Goal: Task Accomplishment & Management: Use online tool/utility

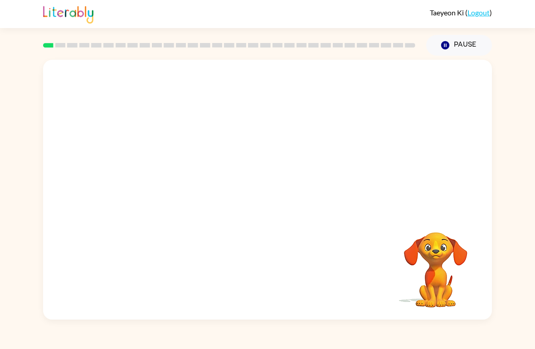
click at [444, 46] on icon "button" at bounding box center [445, 45] width 8 height 8
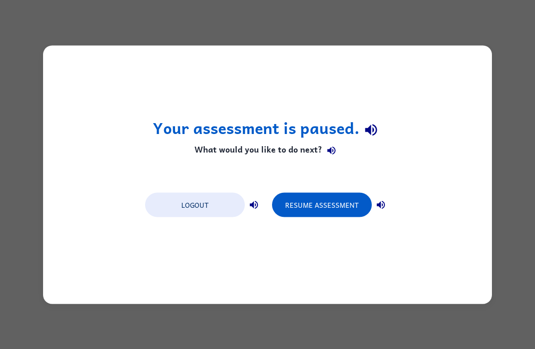
click at [343, 206] on button "Resume Assessment" at bounding box center [322, 205] width 100 height 24
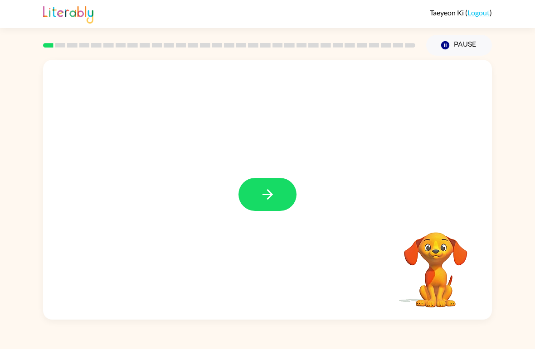
click at [254, 211] on button "button" at bounding box center [267, 194] width 58 height 33
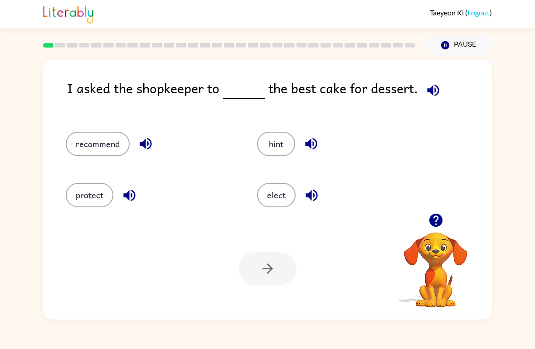
click at [97, 154] on button "recommend" at bounding box center [98, 144] width 64 height 24
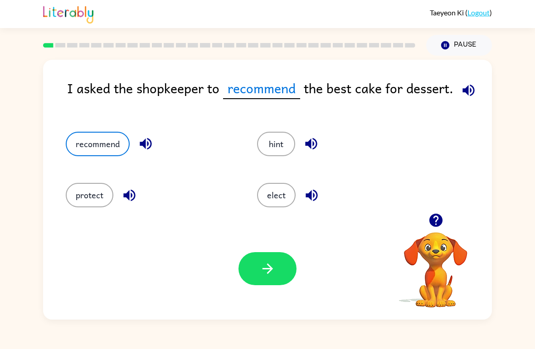
click at [244, 278] on button "button" at bounding box center [267, 268] width 58 height 33
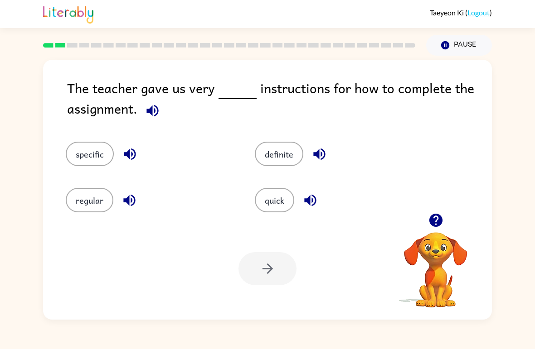
click at [269, 194] on button "quick" at bounding box center [274, 200] width 39 height 24
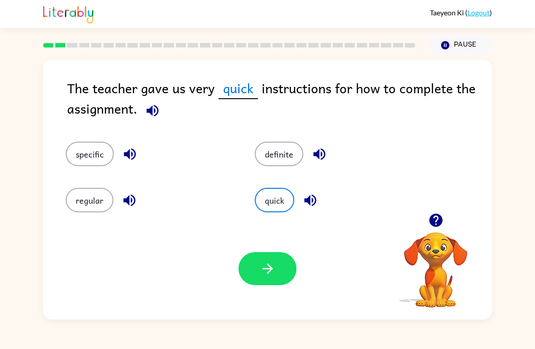
click at [92, 162] on button "specific" at bounding box center [90, 154] width 48 height 24
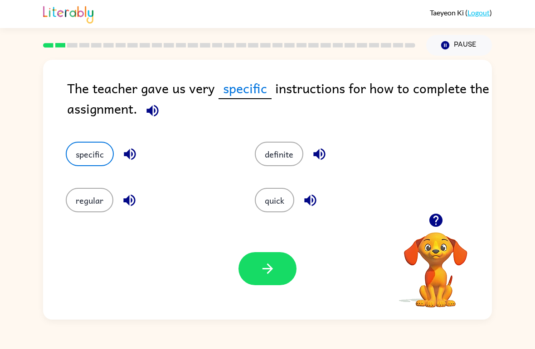
click at [252, 270] on button "button" at bounding box center [267, 268] width 58 height 33
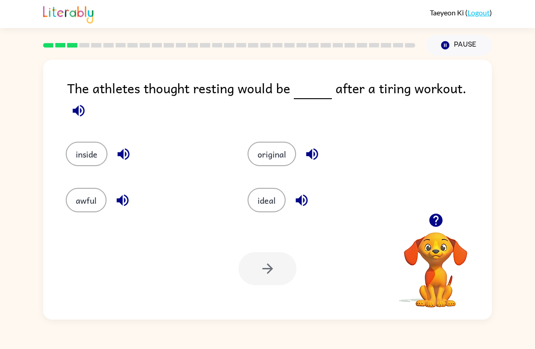
click at [251, 188] on button "ideal" at bounding box center [266, 200] width 38 height 24
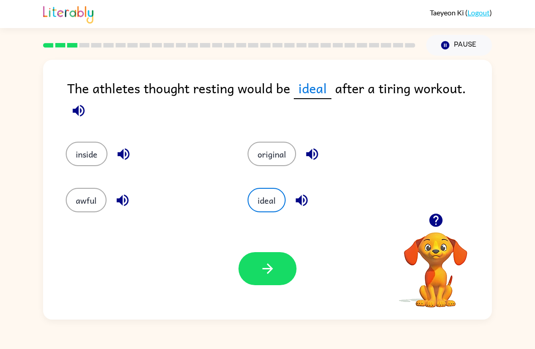
click at [278, 266] on button "button" at bounding box center [267, 268] width 58 height 33
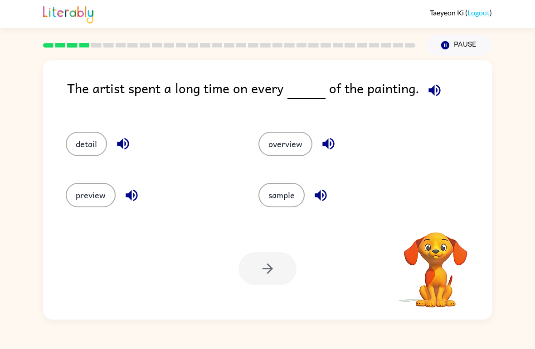
click at [434, 87] on icon "button" at bounding box center [434, 90] width 12 height 12
click at [91, 139] on button "detail" at bounding box center [86, 144] width 41 height 24
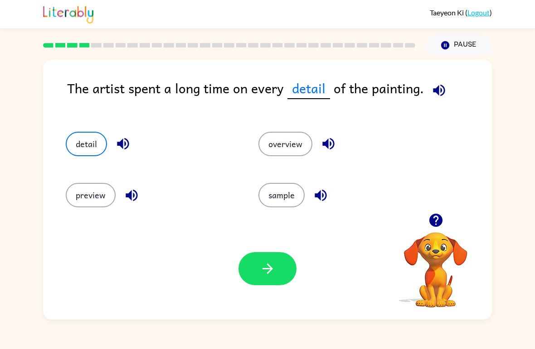
click at [257, 273] on button "button" at bounding box center [267, 268] width 58 height 33
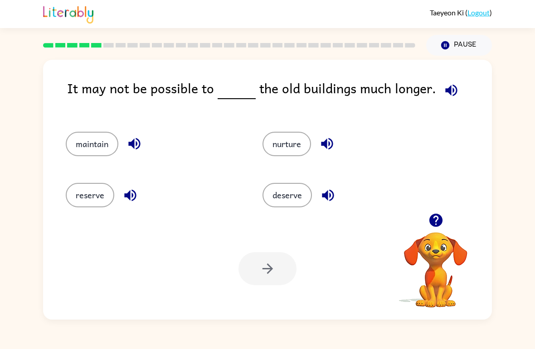
click at [267, 191] on button "deserve" at bounding box center [286, 195] width 49 height 24
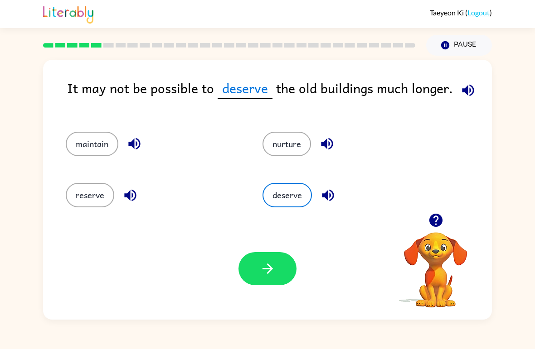
click at [282, 153] on button "nurture" at bounding box center [286, 144] width 48 height 24
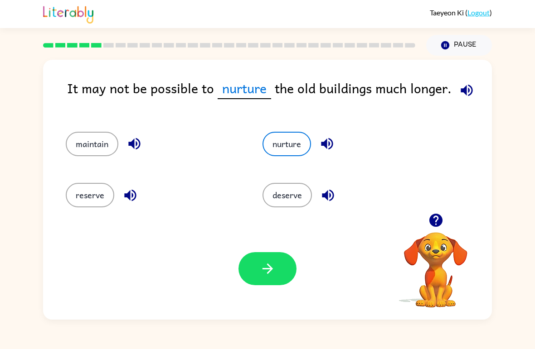
click at [126, 157] on div "maintain" at bounding box center [146, 140] width 197 height 51
click at [285, 215] on div "deserve" at bounding box center [343, 191] width 197 height 51
click at [281, 192] on button "deserve" at bounding box center [286, 195] width 49 height 24
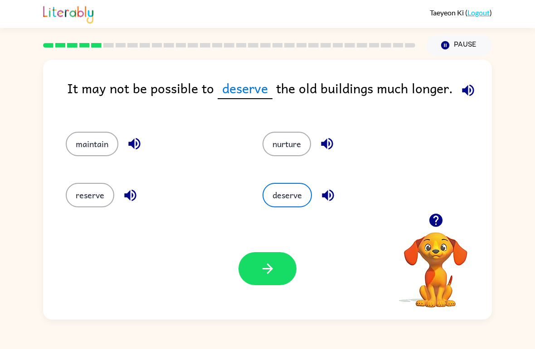
click at [283, 141] on button "nurture" at bounding box center [286, 144] width 48 height 24
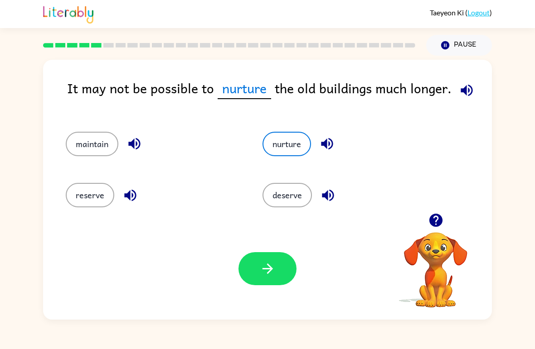
click at [280, 258] on button "button" at bounding box center [267, 268] width 58 height 33
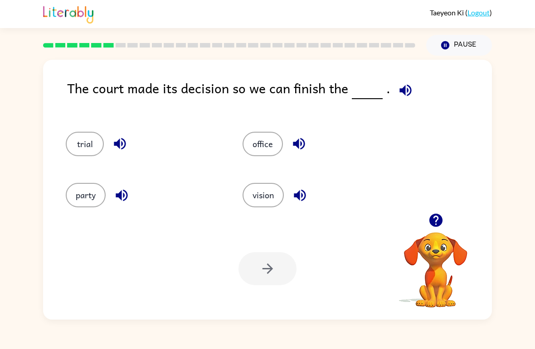
click at [155, 344] on div "Taeyeon Ki ( Logout ) Pause Pause The court made its decision so we can finish …" at bounding box center [267, 174] width 535 height 349
click at [88, 144] on button "trial" at bounding box center [85, 144] width 38 height 24
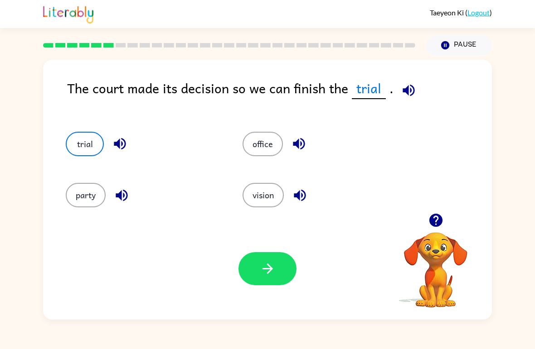
click at [251, 263] on button "button" at bounding box center [267, 268] width 58 height 33
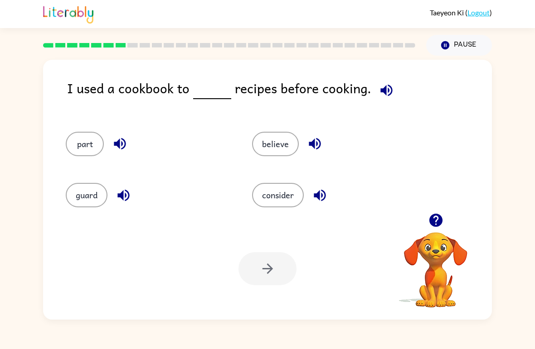
click at [437, 221] on icon "button" at bounding box center [435, 220] width 13 height 13
click at [254, 196] on button "consider" at bounding box center [278, 195] width 52 height 24
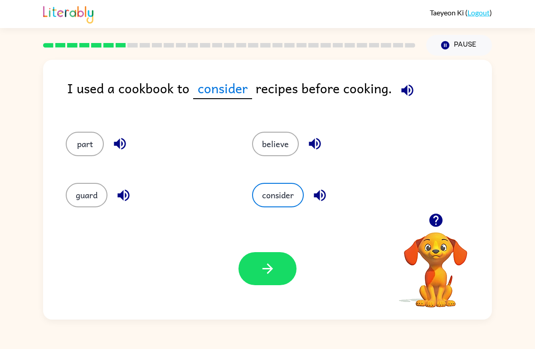
click at [275, 276] on icon "button" at bounding box center [268, 269] width 16 height 16
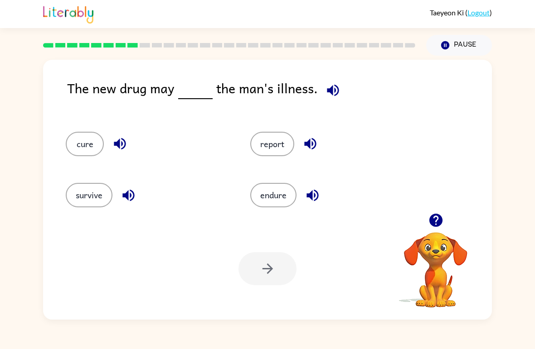
click at [75, 142] on button "cure" at bounding box center [85, 144] width 38 height 24
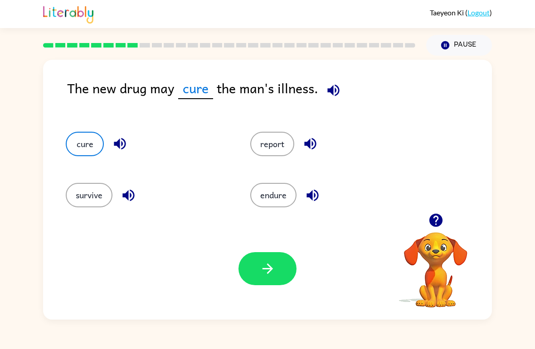
click at [280, 198] on button "endure" at bounding box center [273, 195] width 46 height 24
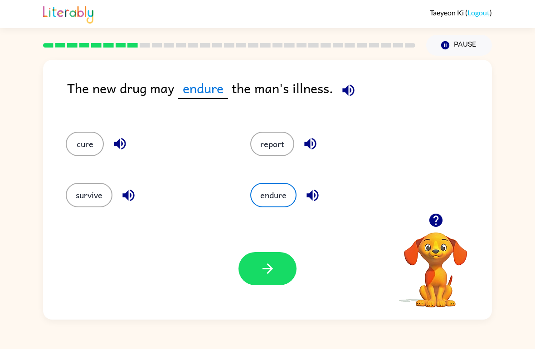
click at [284, 272] on button "button" at bounding box center [267, 268] width 58 height 33
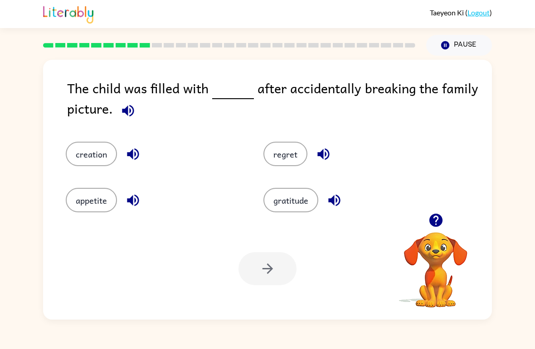
click at [90, 193] on button "appetite" at bounding box center [91, 200] width 51 height 24
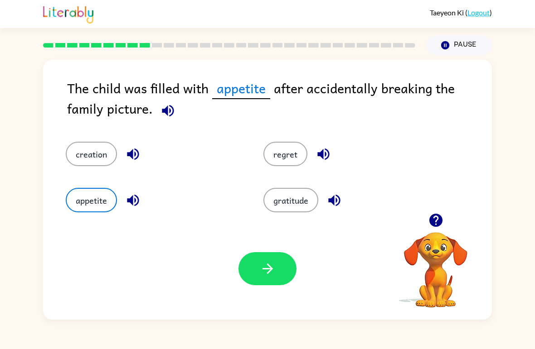
click at [243, 274] on button "button" at bounding box center [267, 268] width 58 height 33
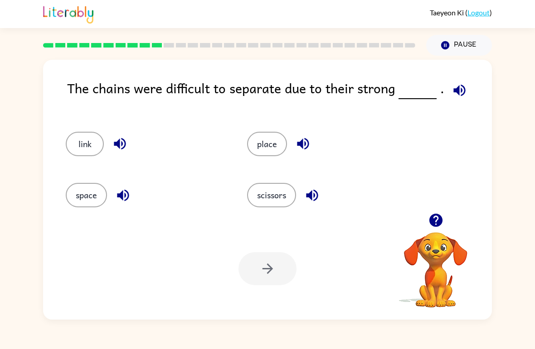
click at [259, 150] on button "place" at bounding box center [267, 144] width 40 height 24
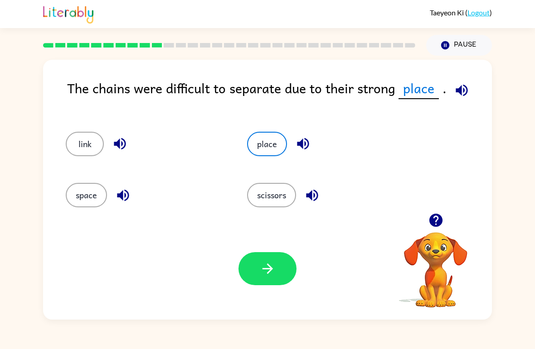
click at [459, 87] on icon "button" at bounding box center [461, 90] width 12 height 12
click at [97, 146] on button "link" at bounding box center [85, 144] width 38 height 24
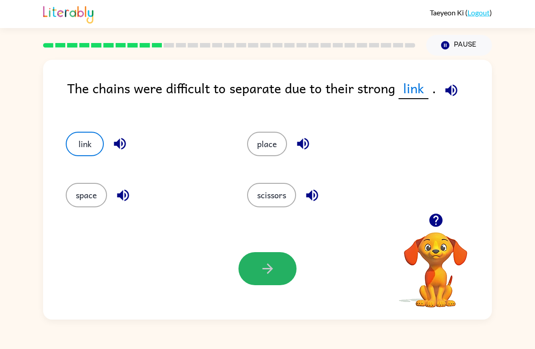
click at [284, 267] on button "button" at bounding box center [267, 268] width 58 height 33
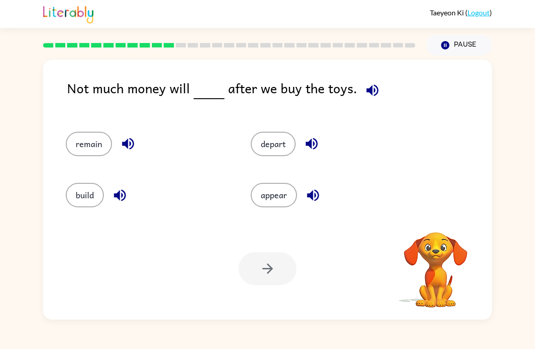
click at [364, 92] on icon "button" at bounding box center [372, 90] width 16 height 16
click at [86, 152] on button "remain" at bounding box center [89, 144] width 46 height 24
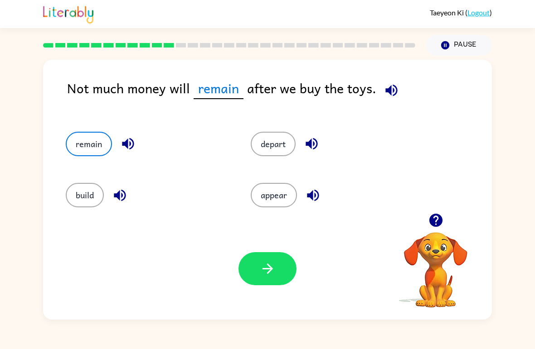
click at [244, 263] on button "button" at bounding box center [267, 268] width 58 height 33
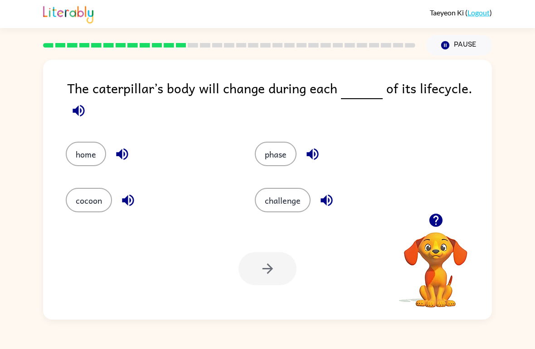
click at [80, 106] on icon "button" at bounding box center [79, 111] width 16 height 16
click at [79, 111] on icon "button" at bounding box center [79, 111] width 16 height 16
click at [80, 116] on icon "button" at bounding box center [79, 111] width 16 height 16
click at [265, 145] on button "phase" at bounding box center [276, 154] width 42 height 24
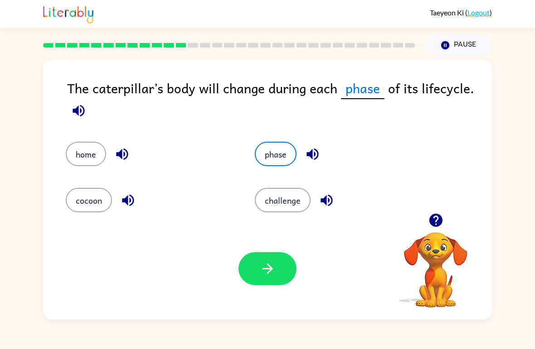
click at [275, 274] on icon "button" at bounding box center [268, 269] width 16 height 16
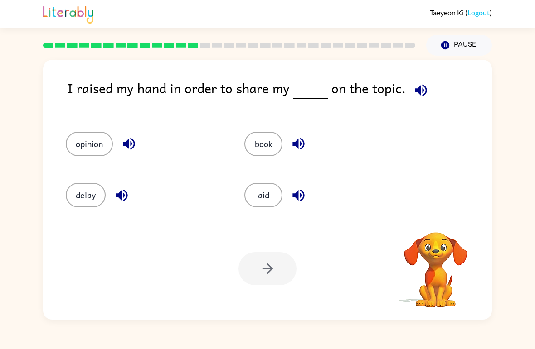
click at [418, 95] on icon "button" at bounding box center [421, 90] width 16 height 16
click at [92, 143] on button "opinion" at bounding box center [89, 144] width 47 height 24
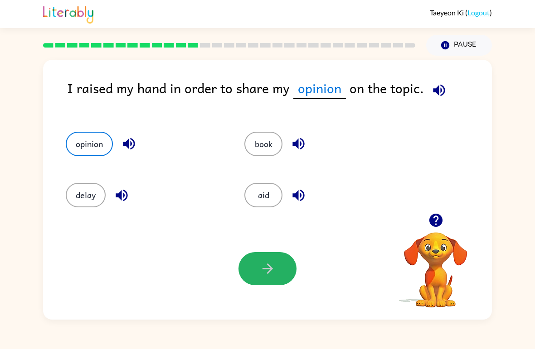
click at [267, 272] on icon "button" at bounding box center [268, 269] width 16 height 16
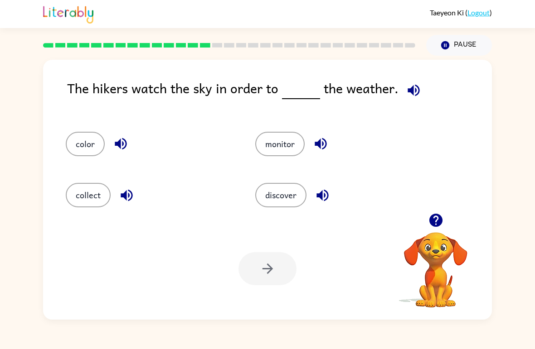
click at [444, 106] on div "The hikers watch the sky in order to the weather." at bounding box center [279, 96] width 425 height 36
click at [407, 91] on icon "button" at bounding box center [413, 90] width 12 height 12
click at [287, 196] on button "discover" at bounding box center [280, 195] width 51 height 24
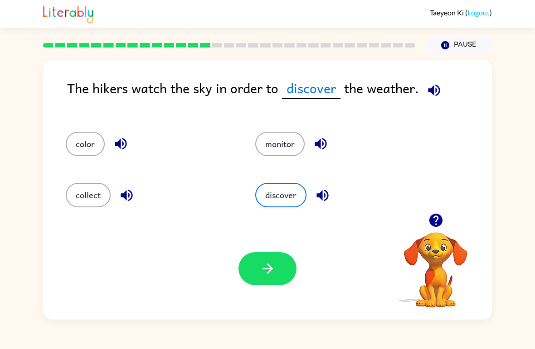
click at [291, 146] on button "monitor" at bounding box center [279, 144] width 49 height 24
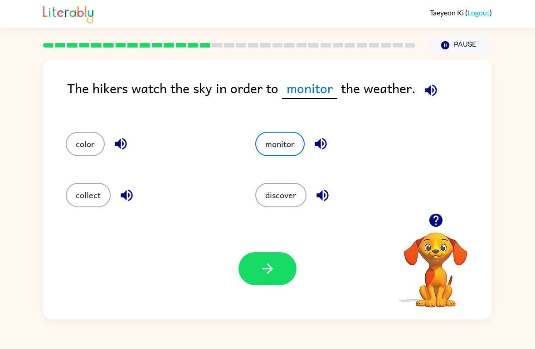
click at [287, 266] on button "button" at bounding box center [267, 268] width 58 height 33
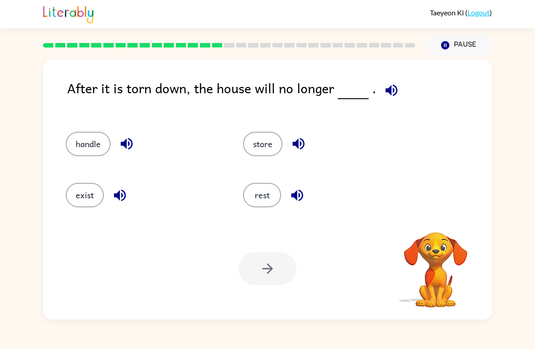
click at [386, 95] on icon "button" at bounding box center [391, 90] width 16 height 16
click at [83, 152] on button "handle" at bounding box center [88, 144] width 45 height 24
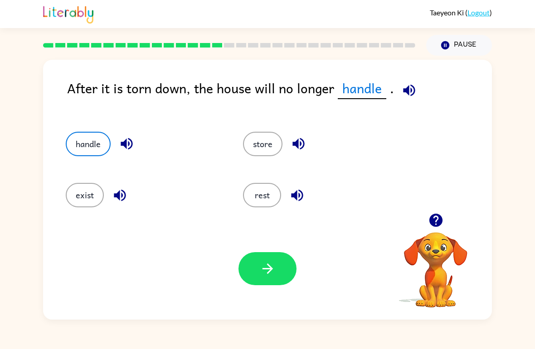
click at [276, 264] on button "button" at bounding box center [267, 268] width 58 height 33
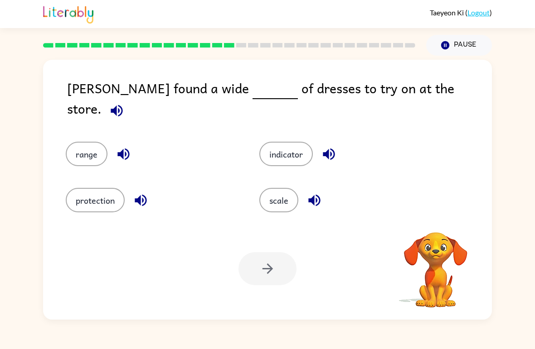
click at [280, 188] on button "scale" at bounding box center [278, 200] width 39 height 24
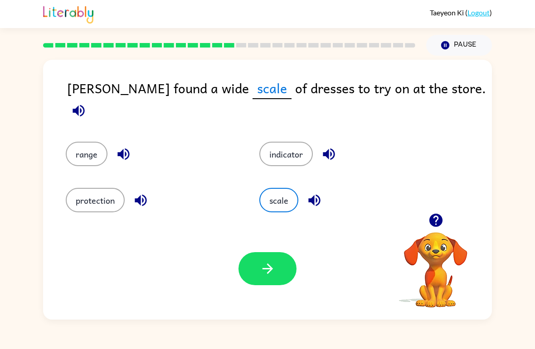
click at [90, 99] on button "button" at bounding box center [78, 110] width 23 height 23
click at [280, 269] on button "button" at bounding box center [267, 268] width 58 height 33
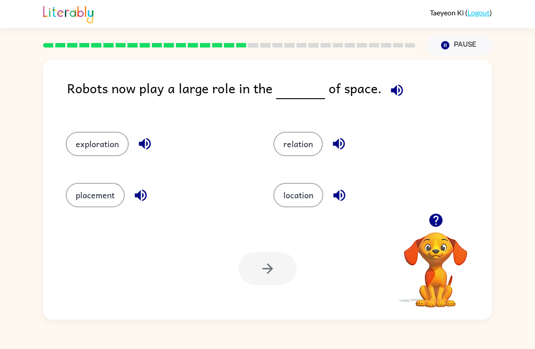
click at [106, 194] on button "placement" at bounding box center [95, 195] width 59 height 24
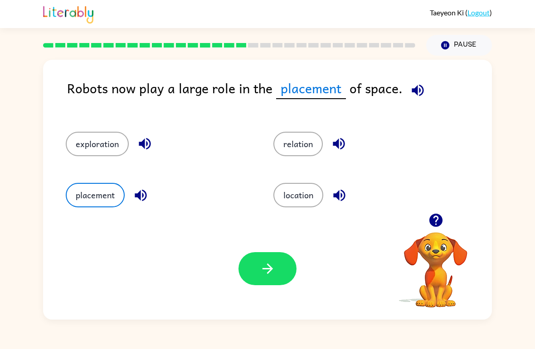
click at [287, 153] on button "relation" at bounding box center [297, 144] width 49 height 24
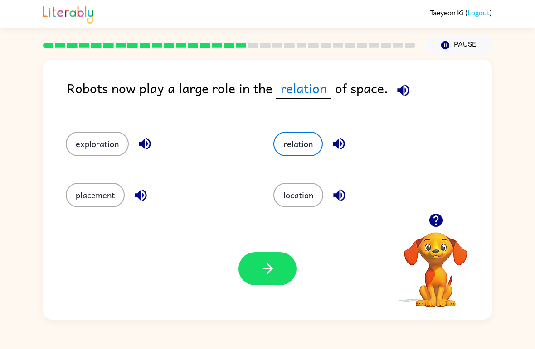
click at [94, 141] on button "exploration" at bounding box center [97, 144] width 63 height 24
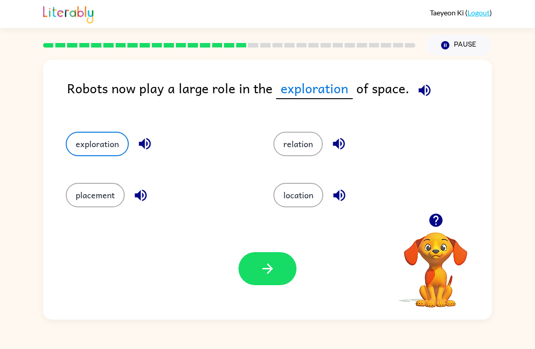
click at [271, 266] on icon "button" at bounding box center [268, 269] width 16 height 16
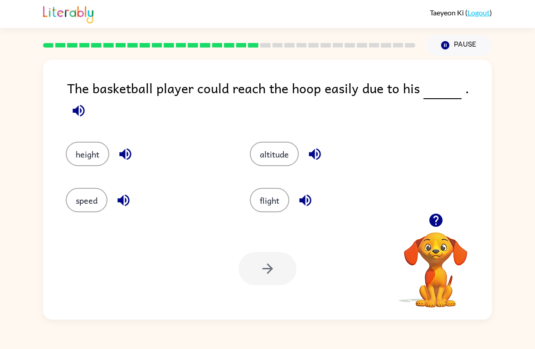
click at [118, 146] on icon "button" at bounding box center [125, 154] width 16 height 16
click at [106, 125] on div "height" at bounding box center [140, 148] width 184 height 46
click at [260, 271] on div at bounding box center [267, 268] width 58 height 33
click at [85, 146] on button "height" at bounding box center [87, 154] width 43 height 24
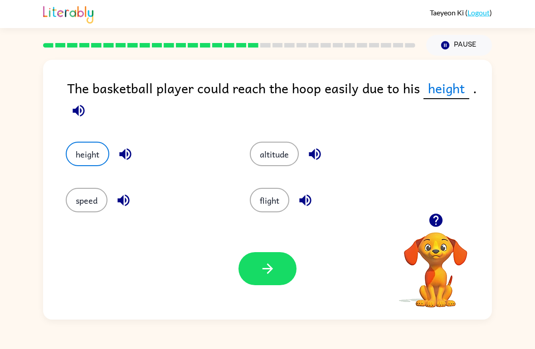
click at [271, 269] on icon "button" at bounding box center [267, 269] width 10 height 10
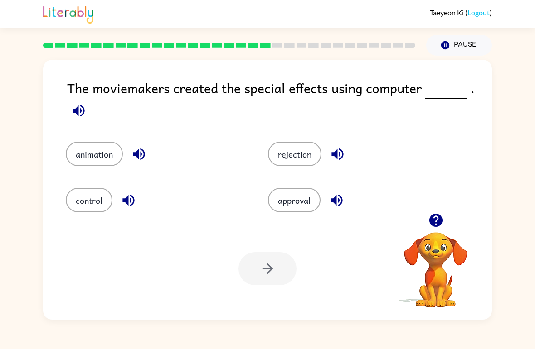
click at [269, 264] on div at bounding box center [267, 268] width 58 height 33
click at [306, 152] on button "rejection" at bounding box center [294, 154] width 53 height 24
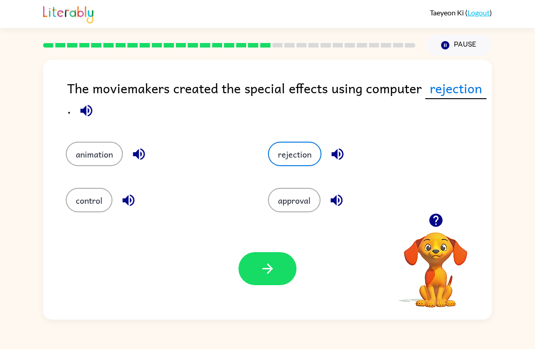
click at [261, 275] on icon "button" at bounding box center [268, 269] width 16 height 16
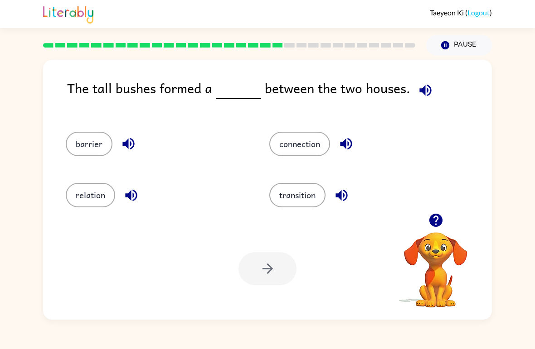
click at [94, 144] on button "barrier" at bounding box center [89, 144] width 47 height 24
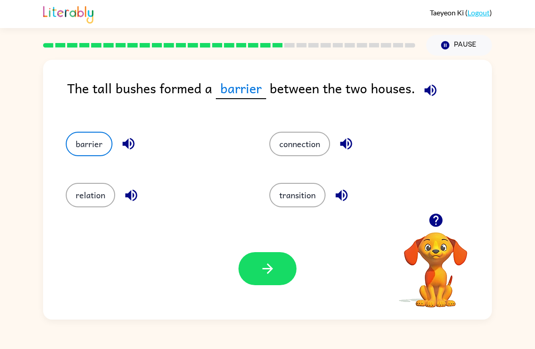
click at [278, 271] on button "button" at bounding box center [267, 268] width 58 height 33
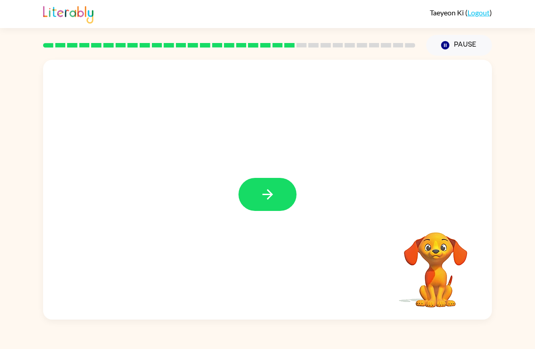
click at [268, 198] on icon "button" at bounding box center [267, 194] width 10 height 10
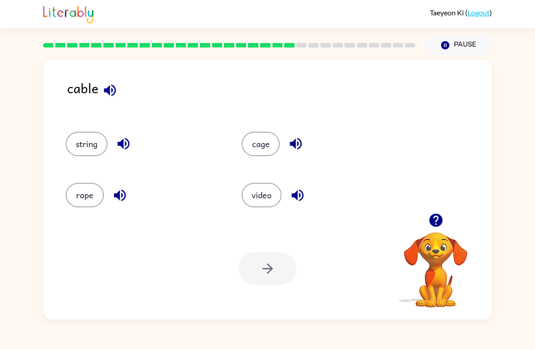
click at [82, 195] on button "rope" at bounding box center [85, 195] width 38 height 24
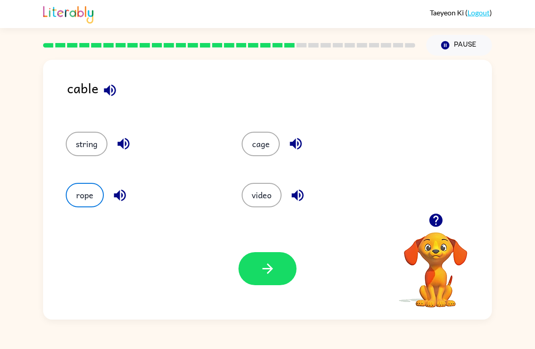
click at [275, 283] on button "button" at bounding box center [267, 268] width 58 height 33
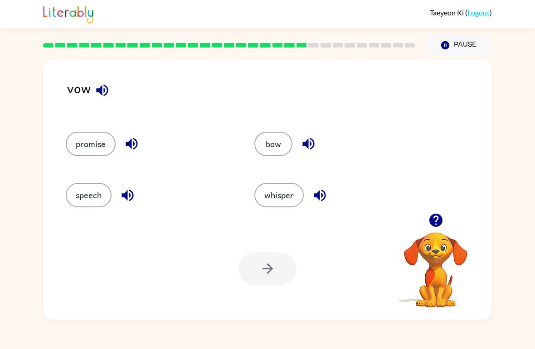
click at [286, 188] on button "whisper" at bounding box center [278, 195] width 49 height 24
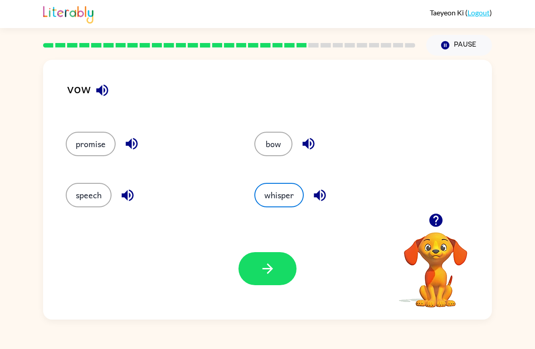
click at [283, 257] on button "button" at bounding box center [267, 268] width 58 height 33
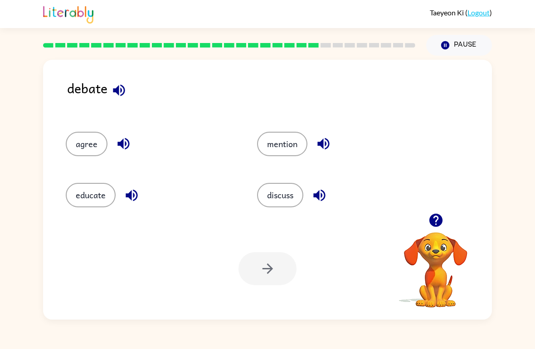
click at [88, 199] on button "educate" at bounding box center [91, 195] width 50 height 24
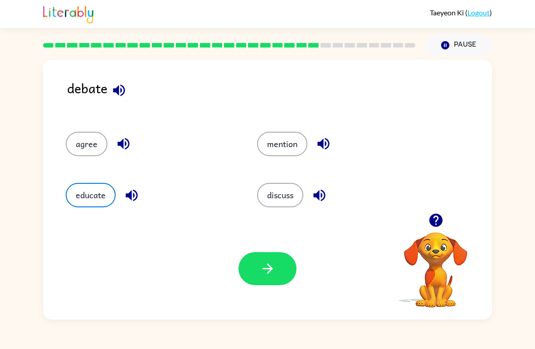
click at [283, 275] on button "button" at bounding box center [267, 268] width 58 height 33
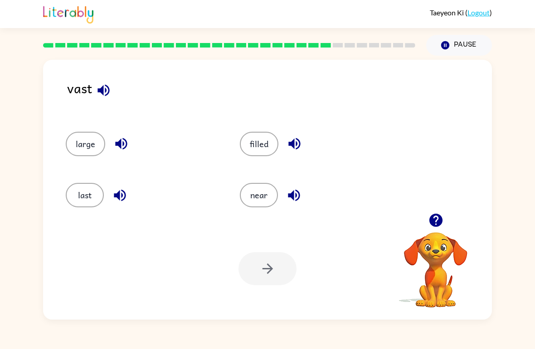
click at [249, 148] on button "filled" at bounding box center [259, 144] width 39 height 24
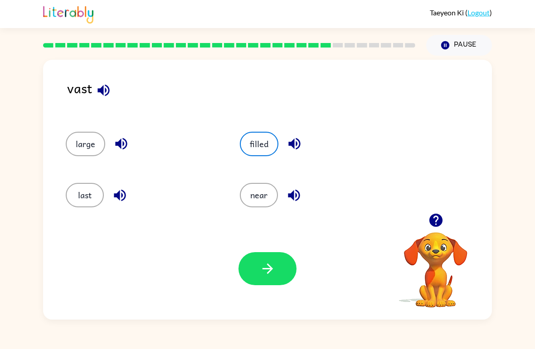
click at [248, 198] on button "near" at bounding box center [259, 195] width 38 height 24
click at [281, 275] on button "button" at bounding box center [267, 268] width 58 height 33
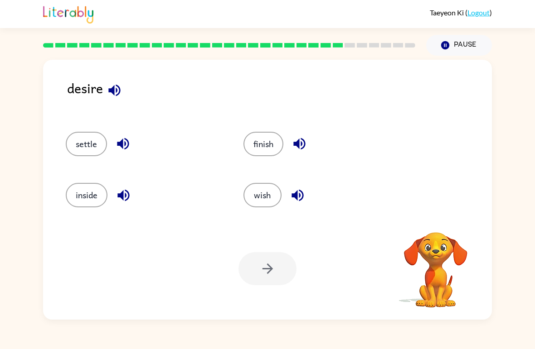
click at [107, 91] on icon "button" at bounding box center [114, 90] width 16 height 16
click at [106, 141] on button "settle" at bounding box center [86, 144] width 41 height 24
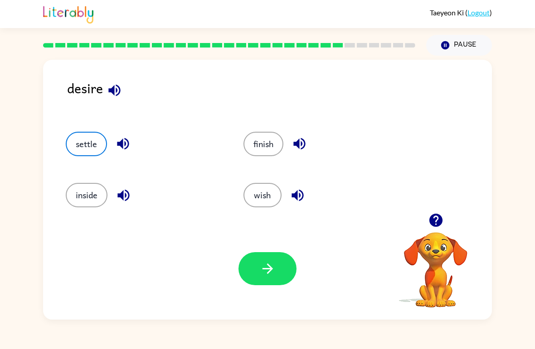
click at [275, 281] on button "button" at bounding box center [267, 268] width 58 height 33
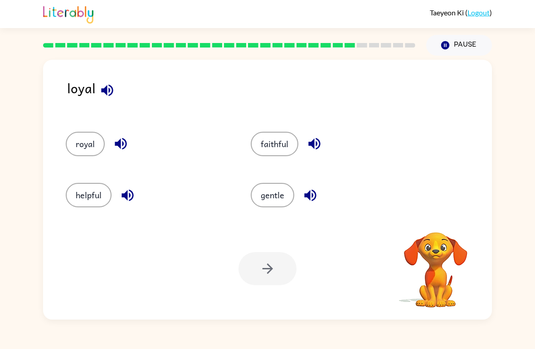
click at [91, 152] on button "royal" at bounding box center [85, 144] width 39 height 24
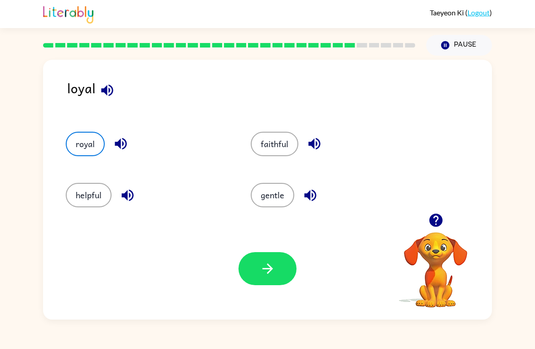
click at [278, 263] on button "button" at bounding box center [267, 268] width 58 height 33
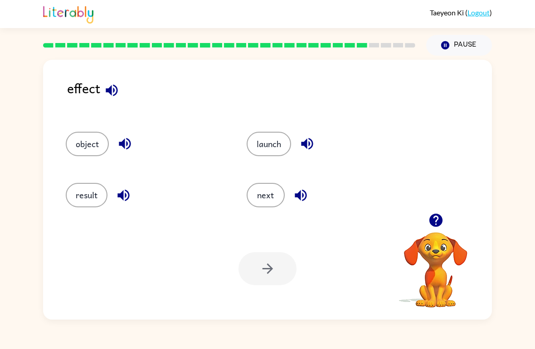
click at [75, 196] on button "result" at bounding box center [87, 195] width 42 height 24
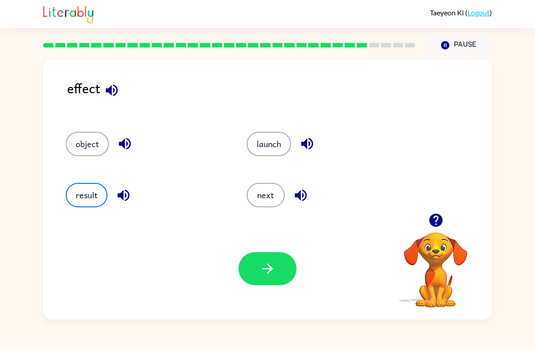
click at [284, 271] on button "button" at bounding box center [267, 268] width 58 height 33
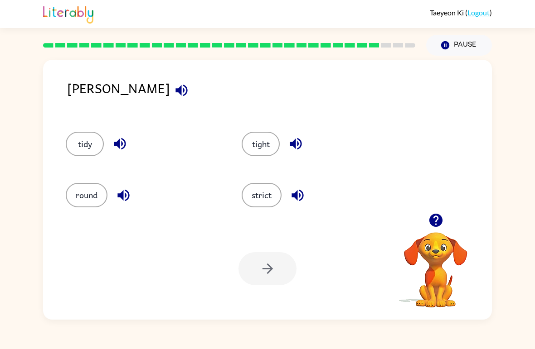
click at [72, 202] on button "round" at bounding box center [87, 195] width 42 height 24
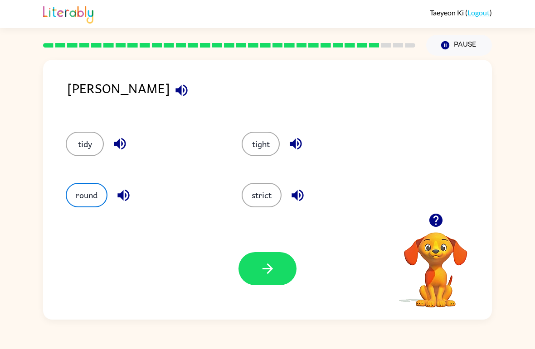
click at [275, 277] on button "button" at bounding box center [267, 268] width 58 height 33
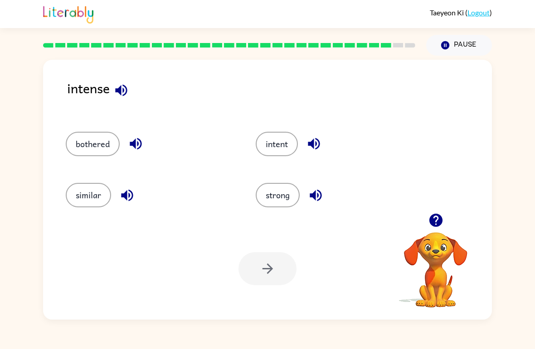
click at [78, 148] on button "bothered" at bounding box center [93, 144] width 54 height 24
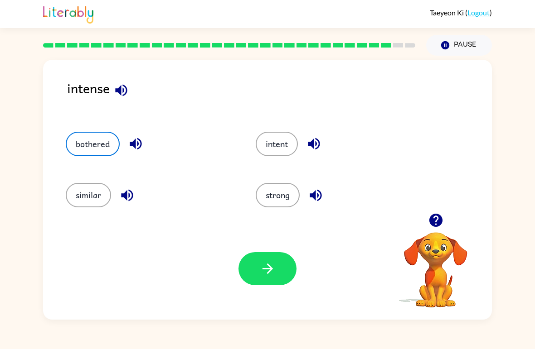
click at [74, 201] on button "similar" at bounding box center [88, 195] width 45 height 24
click at [266, 267] on icon "button" at bounding box center [268, 269] width 16 height 16
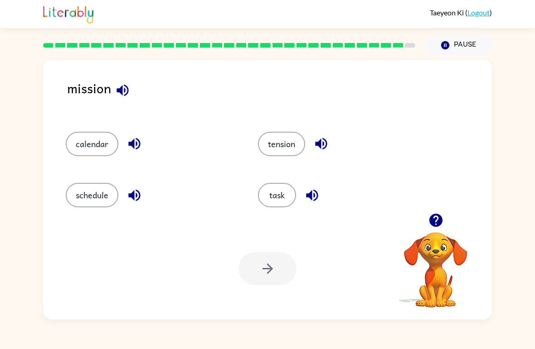
click at [297, 147] on button "tension" at bounding box center [281, 144] width 47 height 24
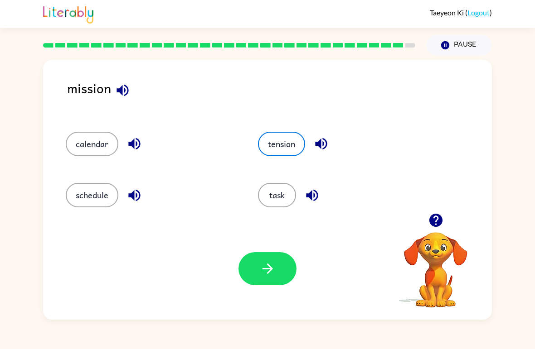
click at [286, 279] on button "button" at bounding box center [267, 268] width 58 height 33
